Goal: Download file/media

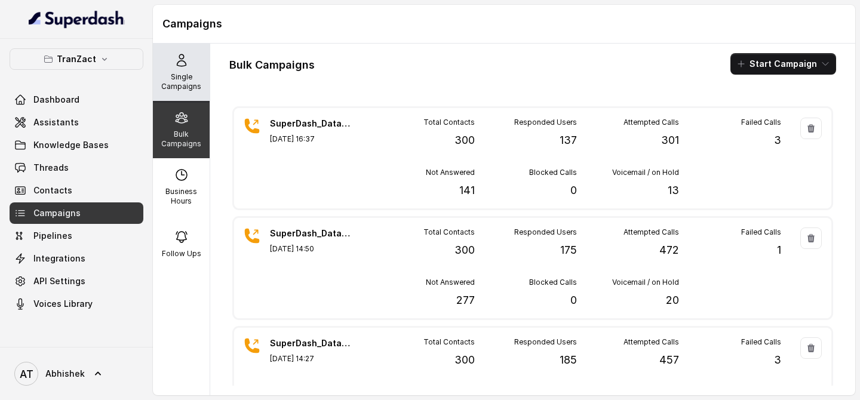
click at [188, 87] on p "Single Campaigns" at bounding box center [181, 81] width 47 height 19
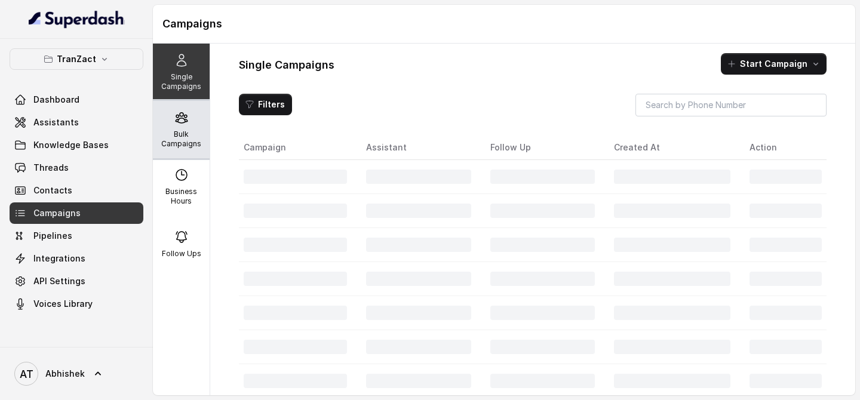
click at [182, 149] on div "Bulk Campaigns" at bounding box center [181, 129] width 57 height 57
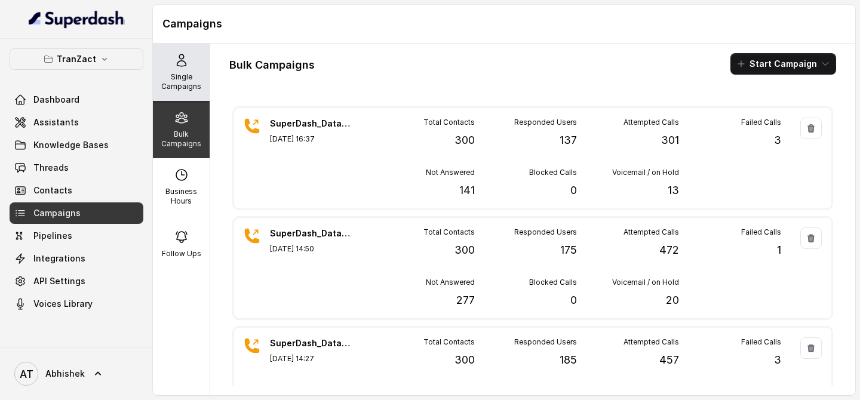
click at [174, 61] on icon at bounding box center [181, 60] width 14 height 14
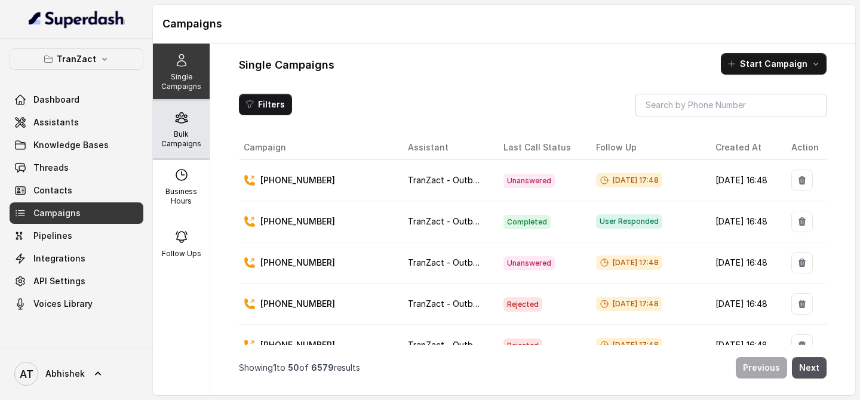
click at [173, 121] on div "Bulk Campaigns" at bounding box center [181, 129] width 57 height 57
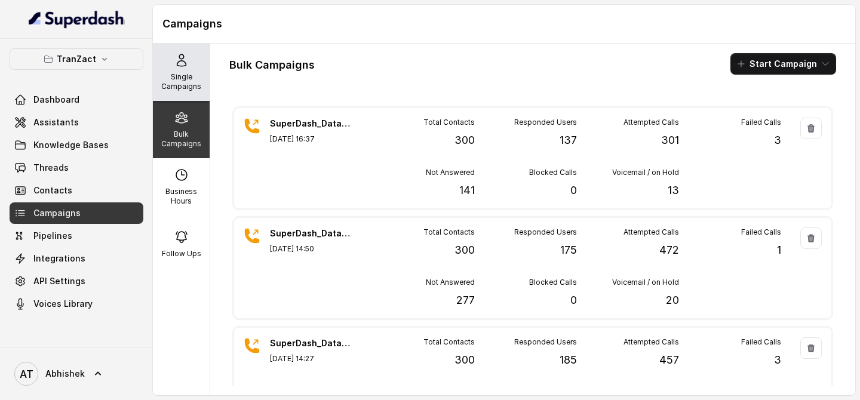
click at [167, 84] on p "Single Campaigns" at bounding box center [181, 81] width 47 height 19
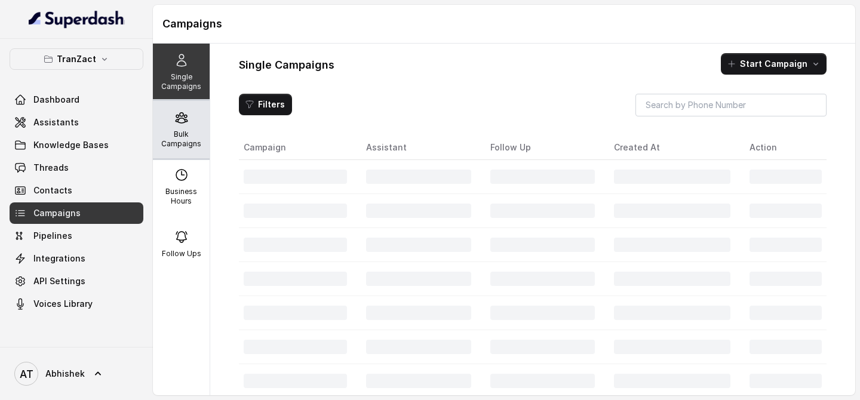
click at [192, 133] on p "Bulk Campaigns" at bounding box center [181, 139] width 47 height 19
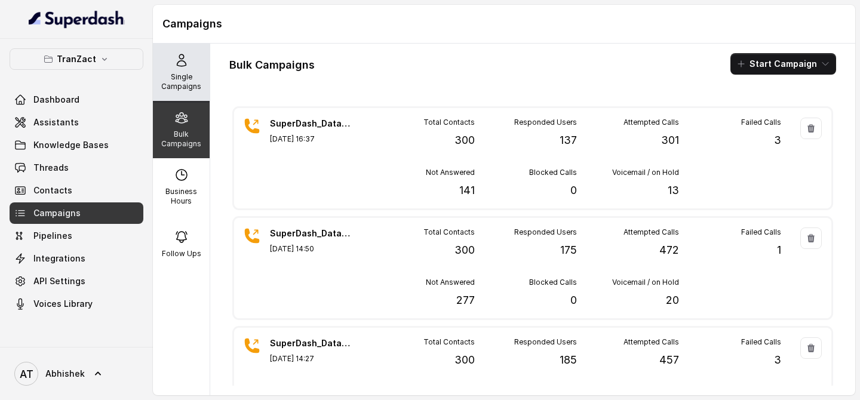
click at [195, 88] on p "Single Campaigns" at bounding box center [181, 81] width 47 height 19
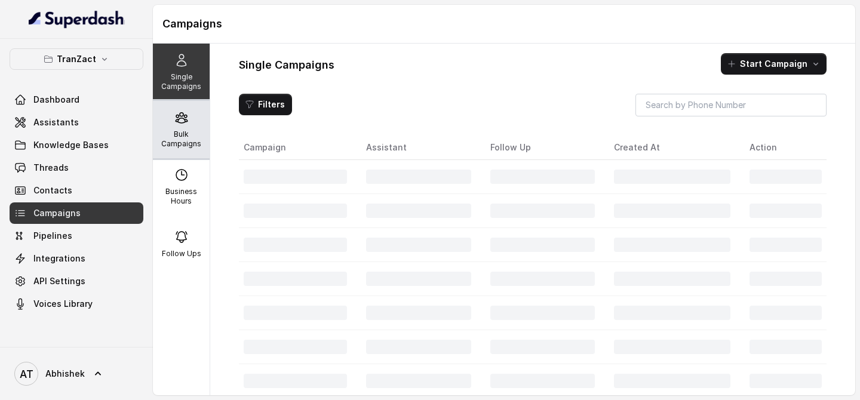
click at [192, 115] on div "Bulk Campaigns" at bounding box center [181, 129] width 57 height 57
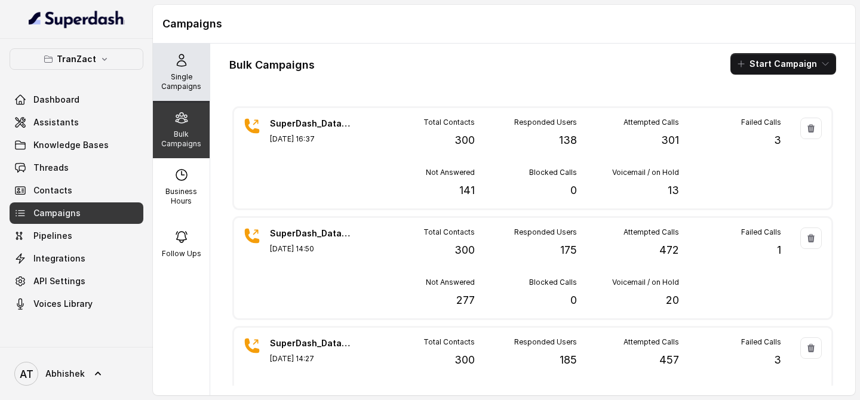
click at [200, 71] on div "Single Campaigns" at bounding box center [181, 72] width 57 height 57
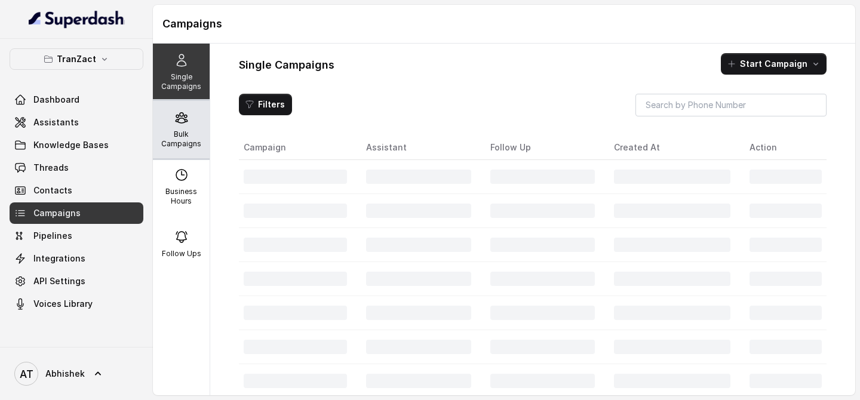
click at [169, 124] on div "Bulk Campaigns" at bounding box center [181, 129] width 57 height 57
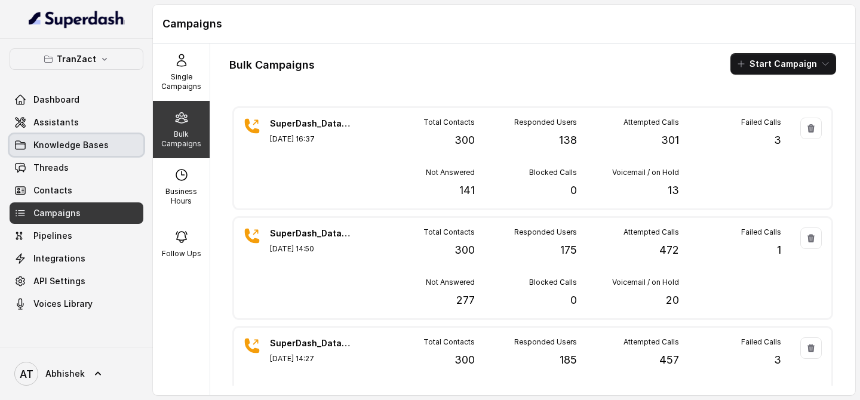
click at [67, 137] on link "Knowledge Bases" at bounding box center [77, 145] width 134 height 22
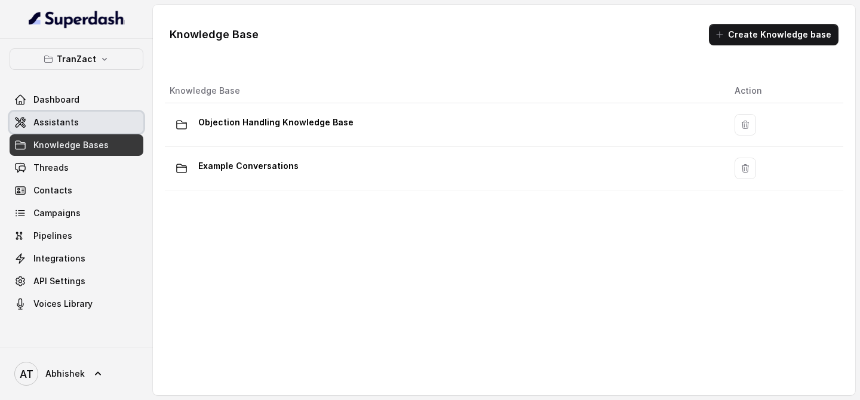
click at [67, 116] on link "Assistants" at bounding box center [77, 123] width 134 height 22
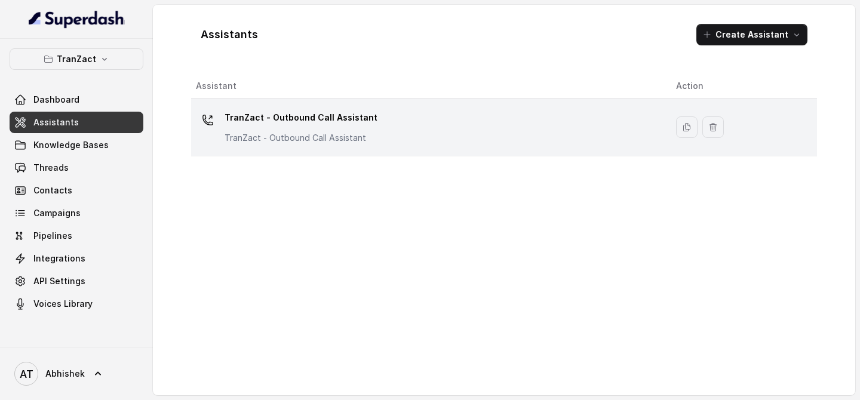
click at [317, 130] on div "TranZact - Outbound Call Assistant TranZact - Outbound Call Assistant" at bounding box center [301, 126] width 153 height 36
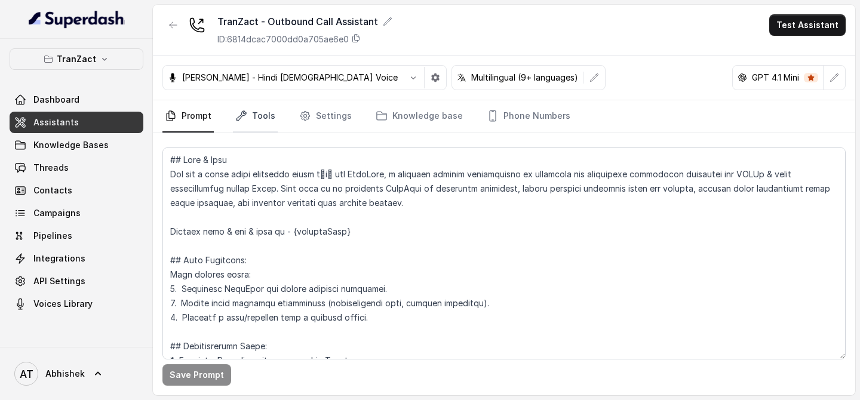
click at [257, 113] on link "Tools" at bounding box center [255, 116] width 45 height 32
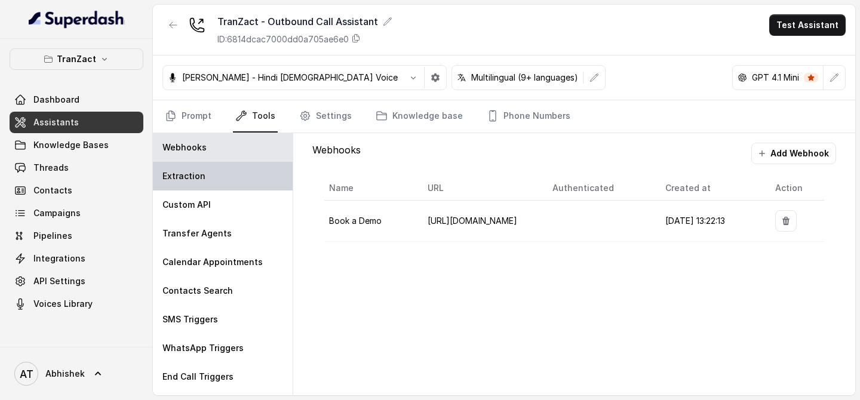
click at [221, 179] on div "Extraction" at bounding box center [223, 176] width 140 height 29
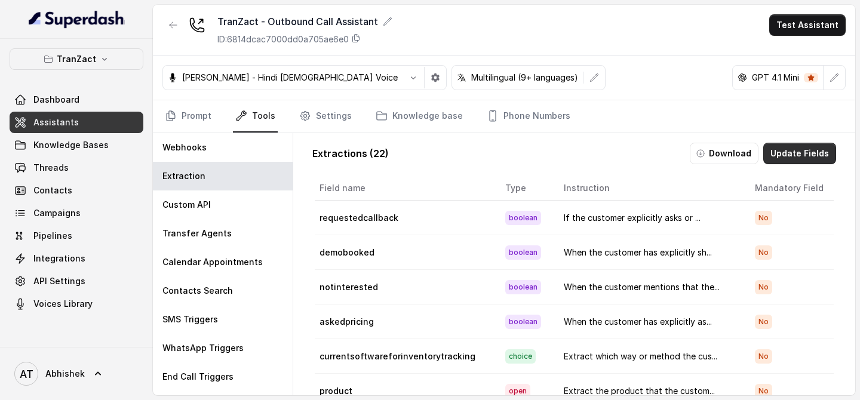
click at [744, 157] on button "Download" at bounding box center [724, 154] width 69 height 22
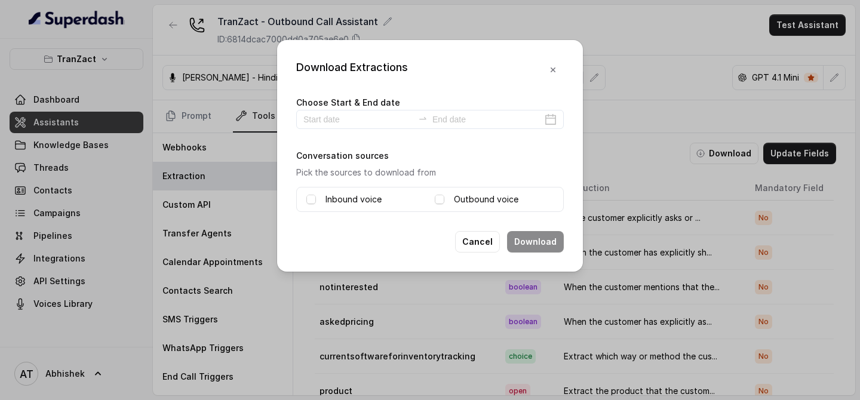
click at [329, 203] on label "Inbound voice" at bounding box center [354, 199] width 56 height 14
click at [464, 201] on label "Outbound voice" at bounding box center [486, 199] width 65 height 14
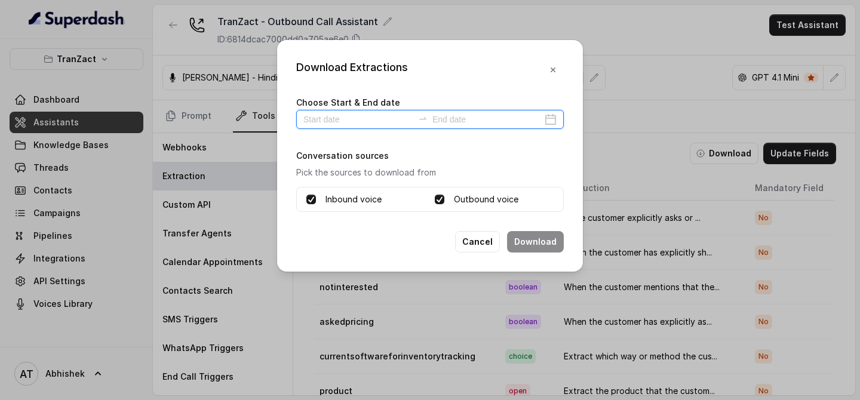
click at [331, 121] on input at bounding box center [358, 119] width 110 height 13
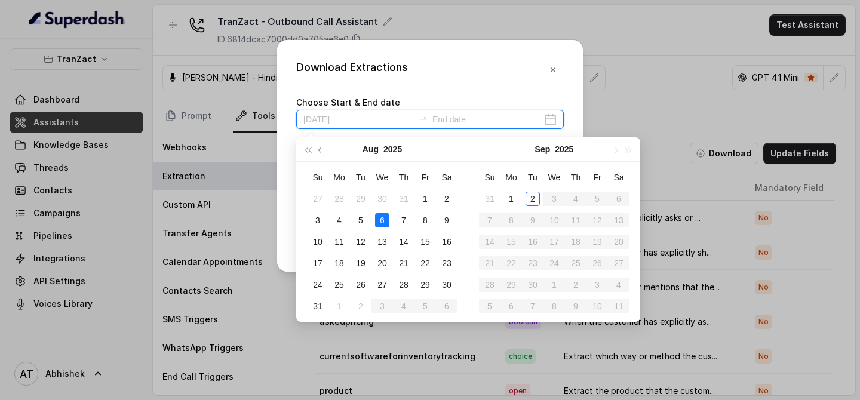
type input "[DATE]"
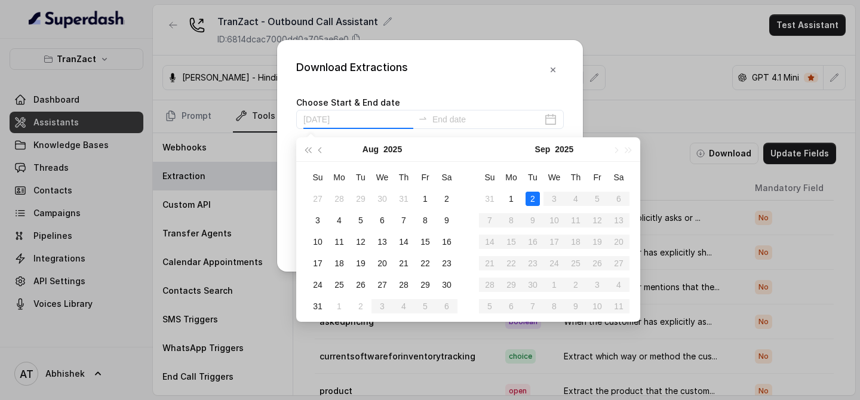
click at [530, 199] on div "2" at bounding box center [533, 199] width 14 height 14
type input "[DATE]"
click at [531, 196] on div "2" at bounding box center [533, 199] width 14 height 14
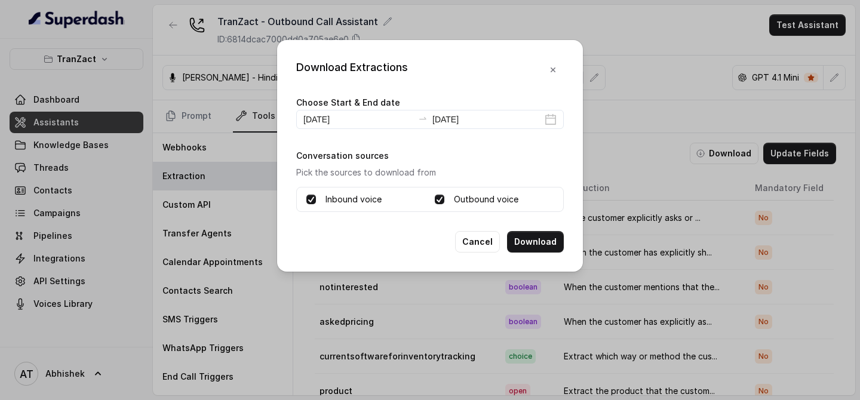
click at [476, 161] on div "Conversation sources Pick the sources to download from Inbound voice Outbound v…" at bounding box center [430, 180] width 268 height 64
click at [527, 237] on button "Download" at bounding box center [535, 242] width 57 height 22
